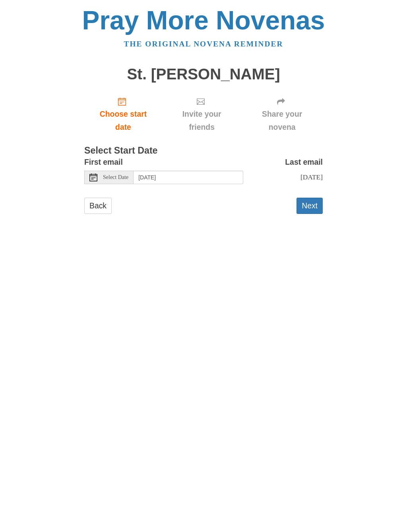
click at [311, 203] on button "Next" at bounding box center [309, 206] width 26 height 16
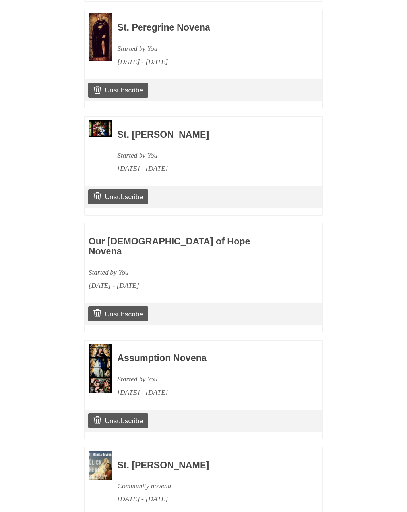
scroll to position [843, 0]
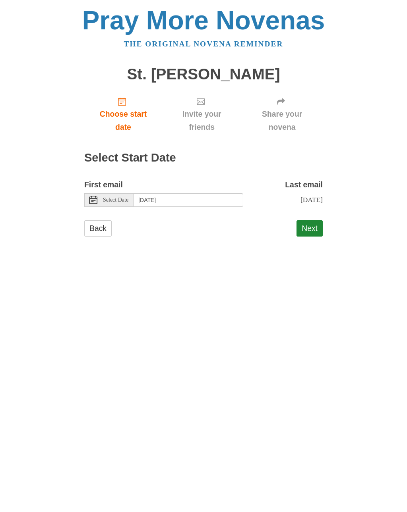
click at [101, 229] on link "Back" at bounding box center [97, 228] width 27 height 16
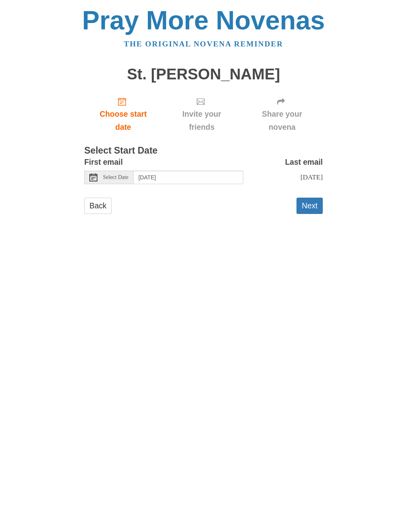
click at [102, 208] on link "Back" at bounding box center [97, 206] width 27 height 16
